Goal: Task Accomplishment & Management: Manage account settings

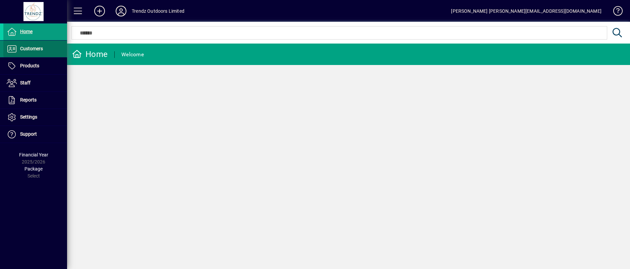
click at [33, 49] on span "Customers" at bounding box center [31, 48] width 23 height 5
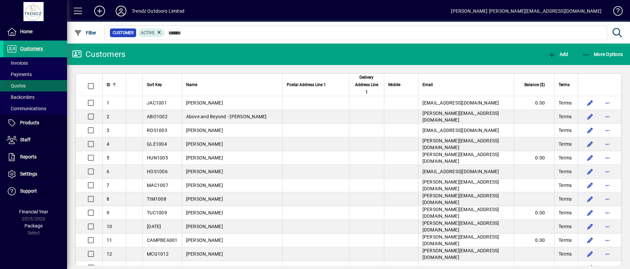
click at [26, 84] on span at bounding box center [35, 86] width 64 height 16
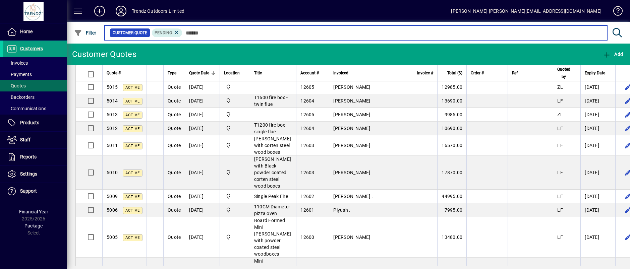
scroll to position [1475, 0]
